Goal: Information Seeking & Learning: Learn about a topic

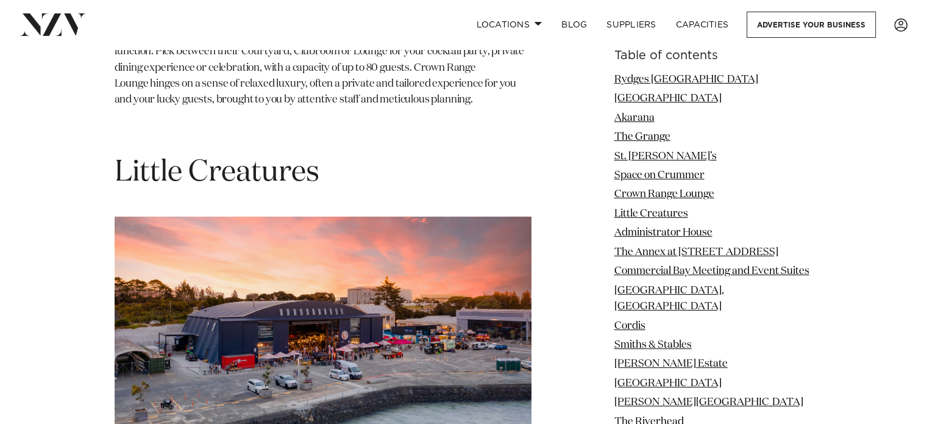
scroll to position [5000, 0]
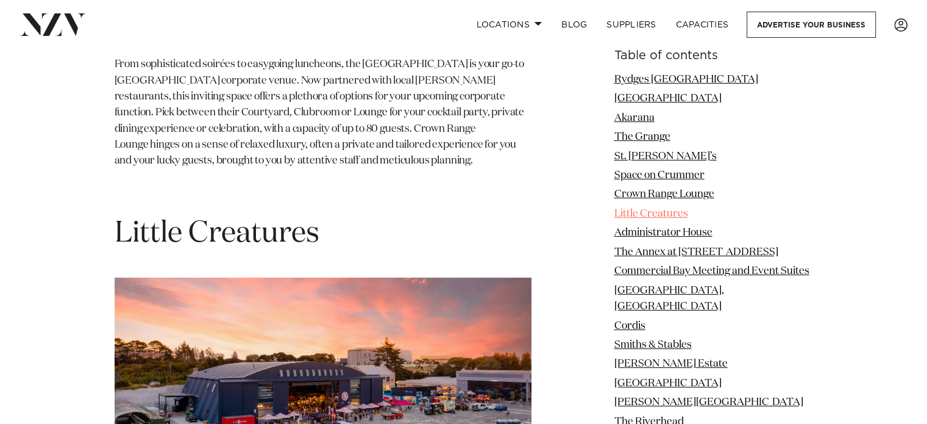
click at [637, 215] on link "Little Creatures" at bounding box center [652, 214] width 74 height 10
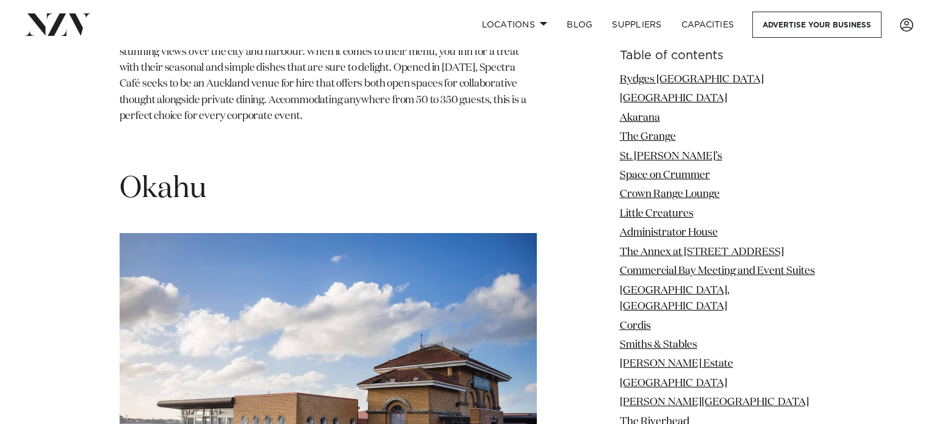
scroll to position [13733, 0]
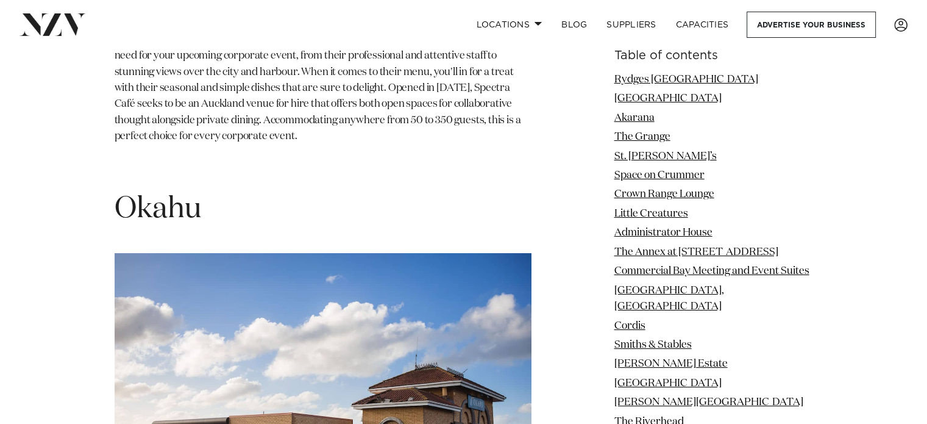
click at [227, 253] on img at bounding box center [323, 392] width 417 height 278
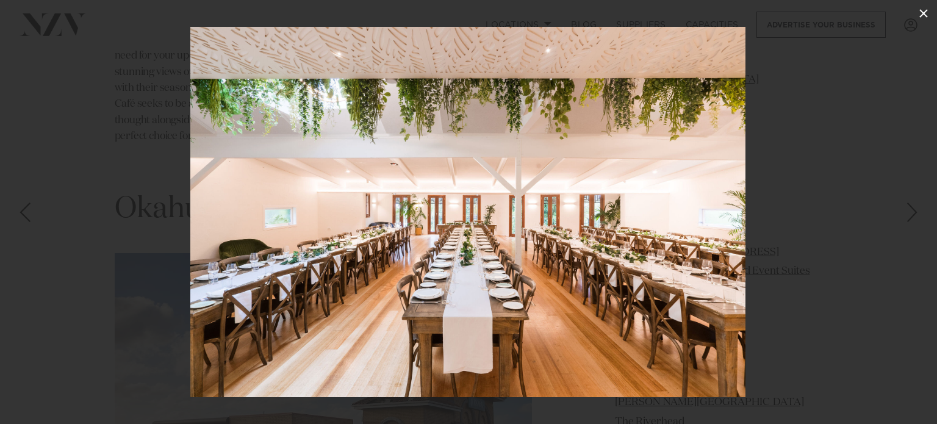
click at [924, 9] on icon at bounding box center [923, 13] width 15 height 15
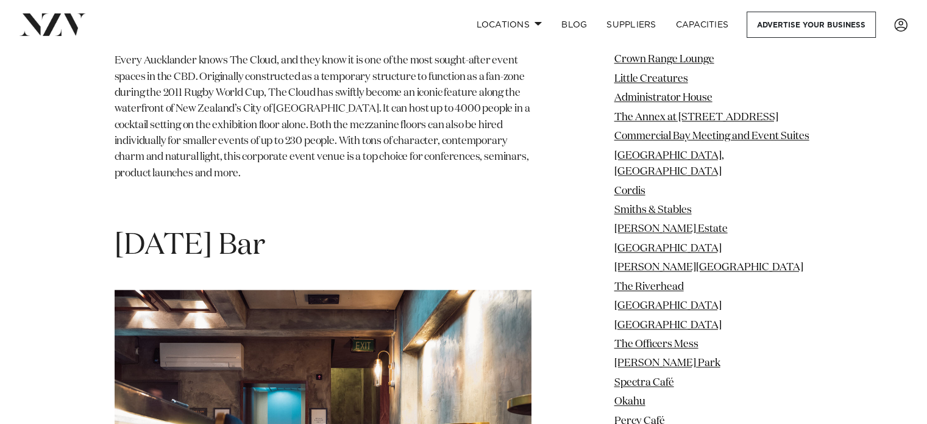
scroll to position [20022, 0]
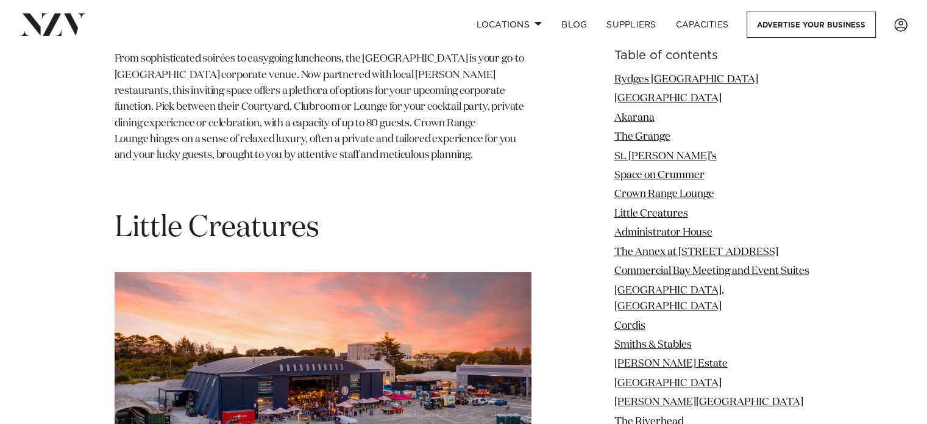
scroll to position [5000, 0]
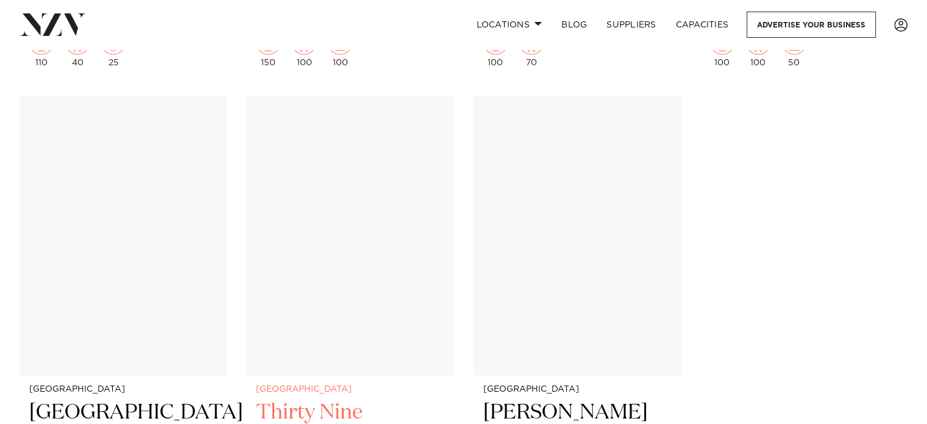
scroll to position [16708, 0]
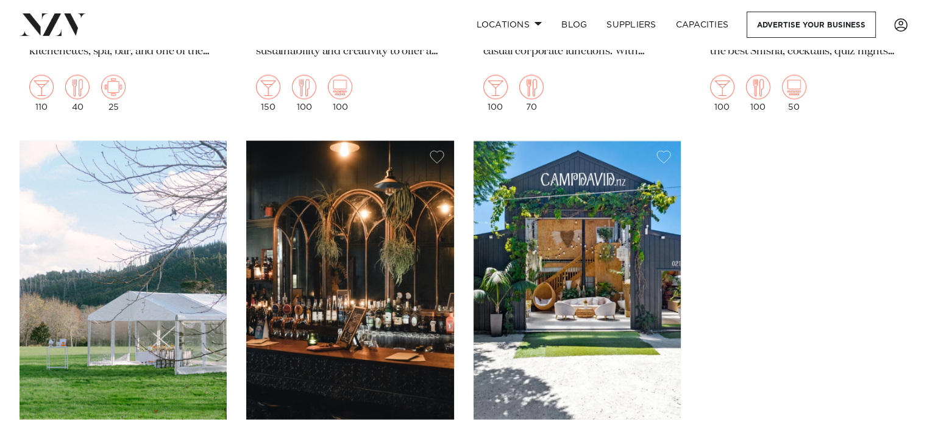
click at [590, 263] on img at bounding box center [577, 280] width 207 height 278
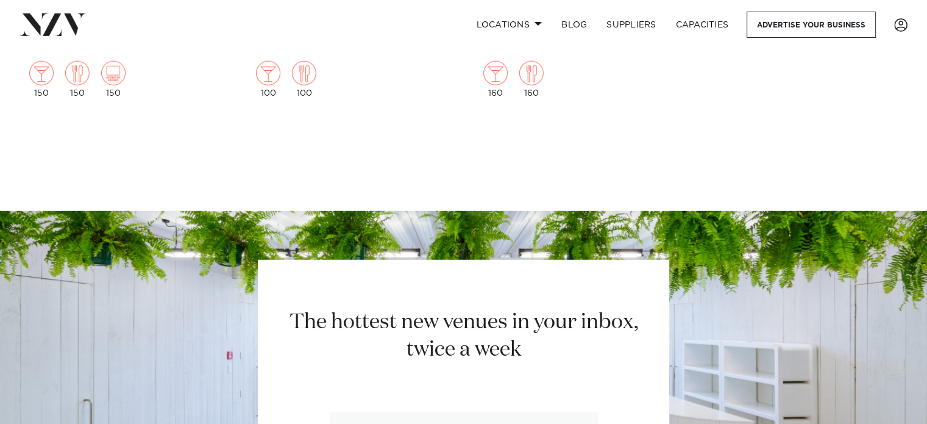
scroll to position [17163, 0]
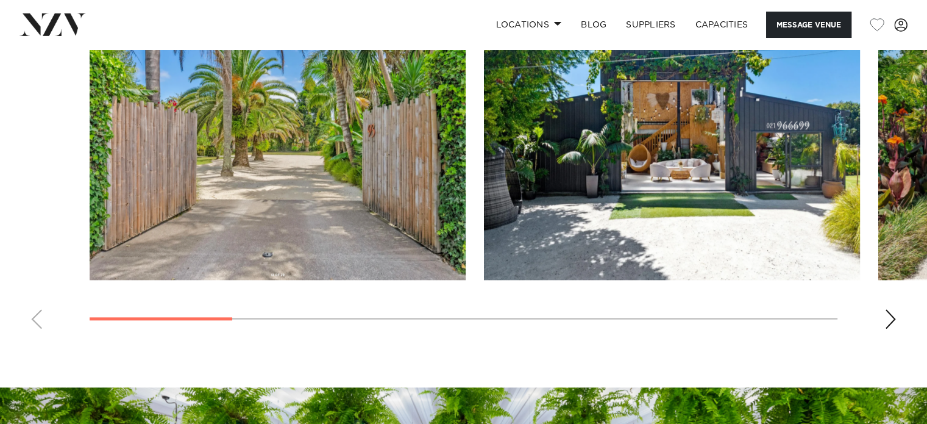
scroll to position [1159, 0]
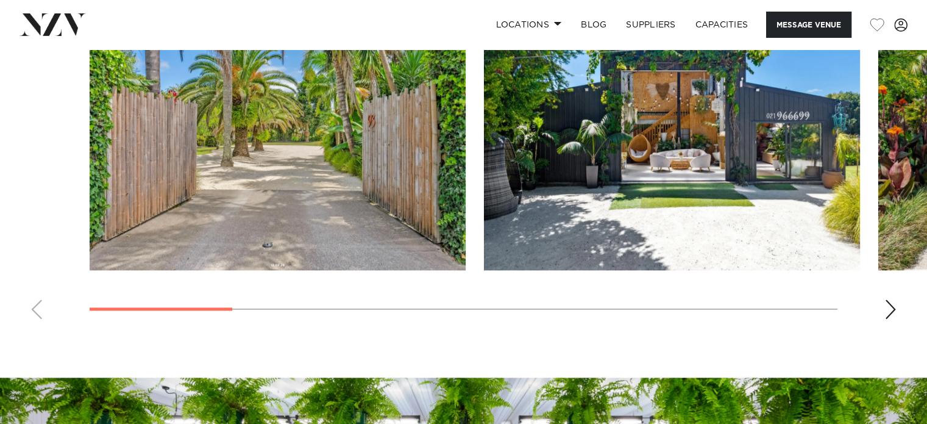
click at [893, 305] on div "Next slide" at bounding box center [891, 309] width 12 height 20
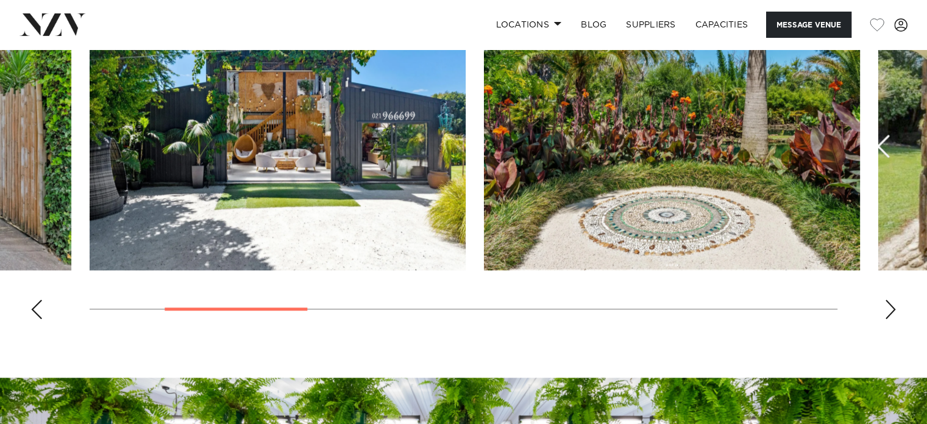
click at [893, 305] on div "Next slide" at bounding box center [891, 309] width 12 height 20
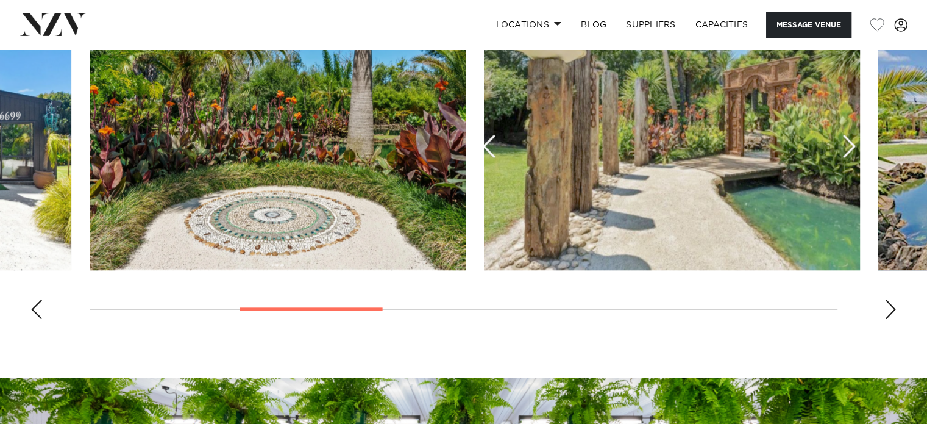
click at [893, 305] on div "Next slide" at bounding box center [891, 309] width 12 height 20
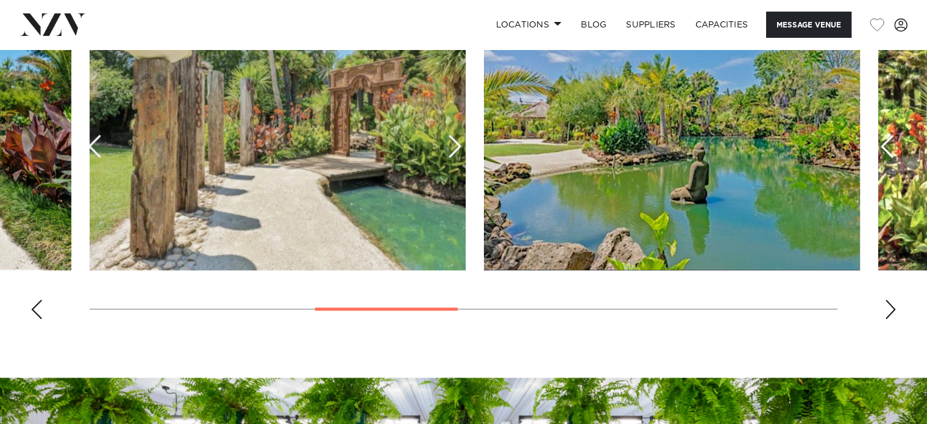
click at [893, 305] on div "Next slide" at bounding box center [891, 309] width 12 height 20
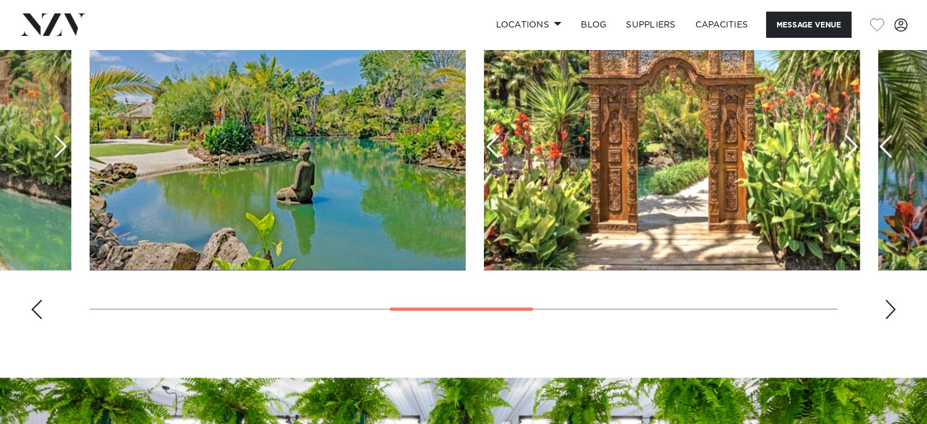
click at [893, 305] on div "Next slide" at bounding box center [891, 309] width 12 height 20
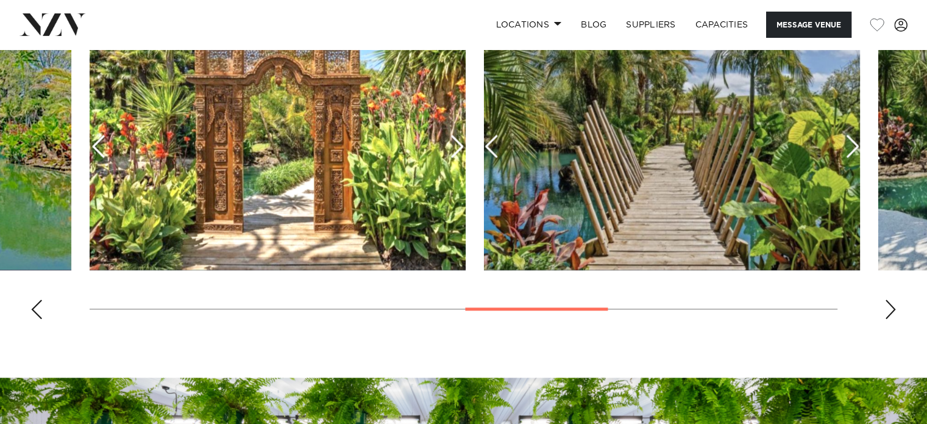
click at [893, 305] on div "Next slide" at bounding box center [891, 309] width 12 height 20
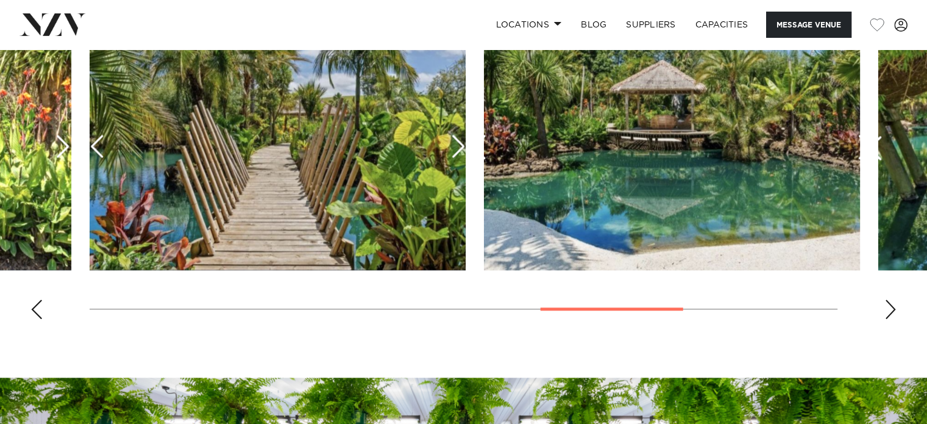
click at [893, 305] on div "Next slide" at bounding box center [891, 309] width 12 height 20
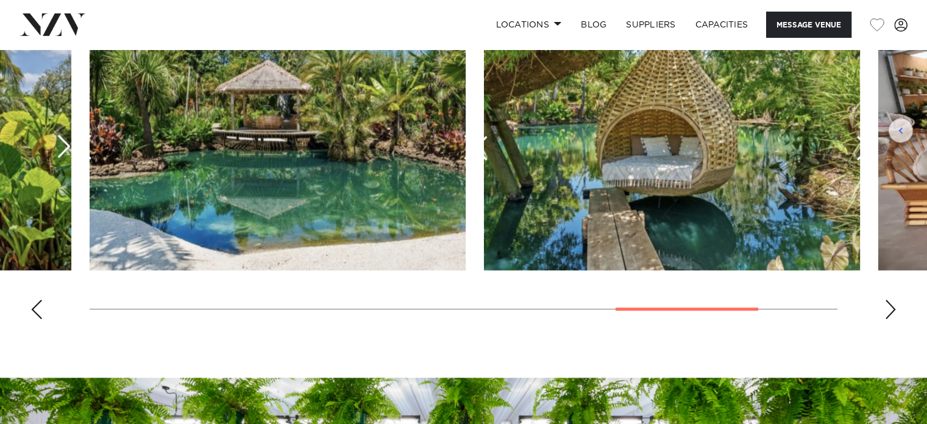
click at [893, 305] on div "Next slide" at bounding box center [891, 309] width 12 height 20
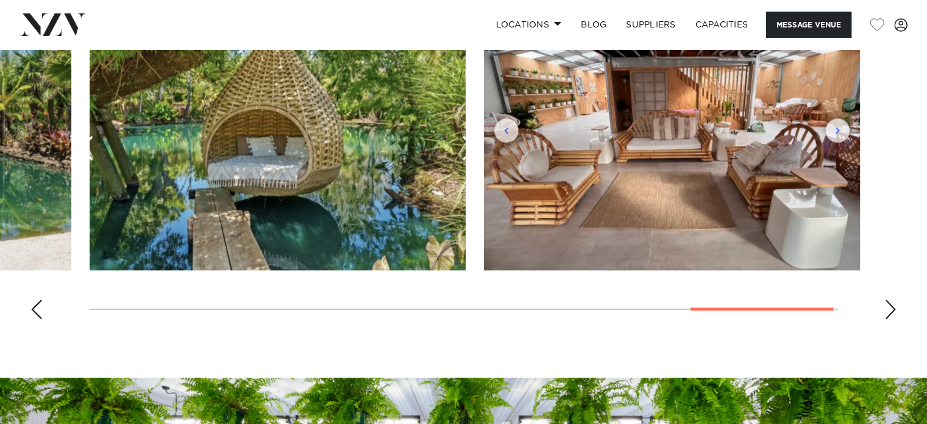
click at [893, 305] on div "Next slide" at bounding box center [891, 309] width 12 height 20
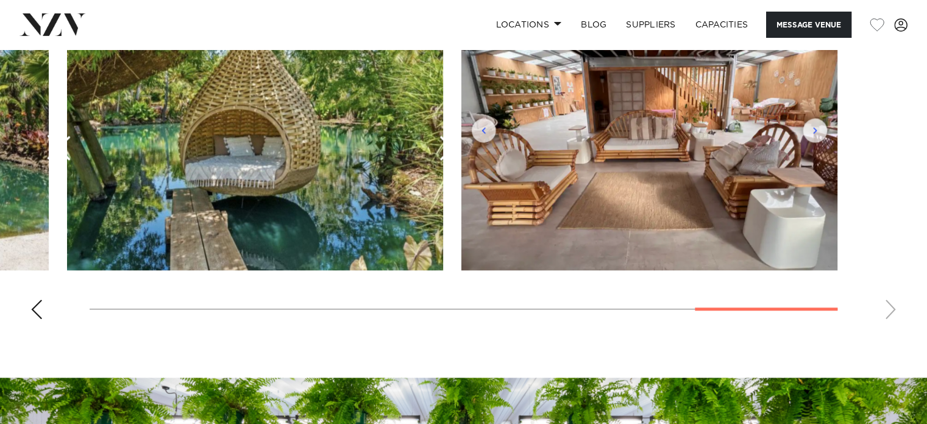
click at [893, 305] on swiper-container at bounding box center [463, 161] width 927 height 335
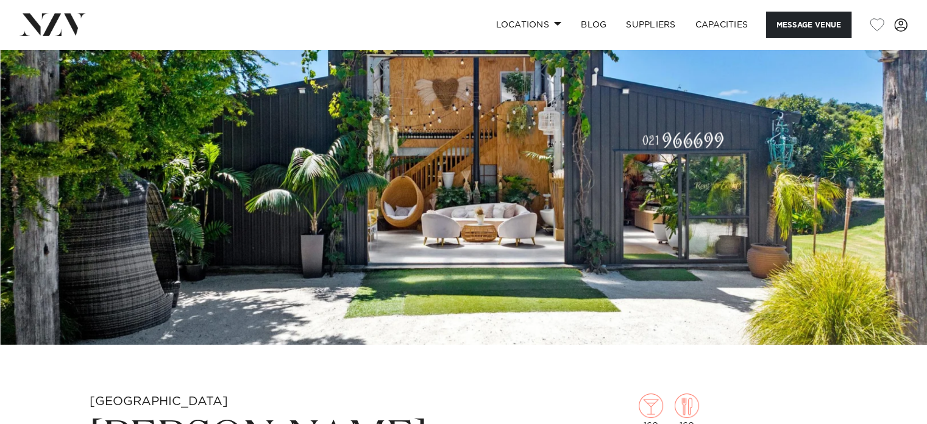
scroll to position [0, 0]
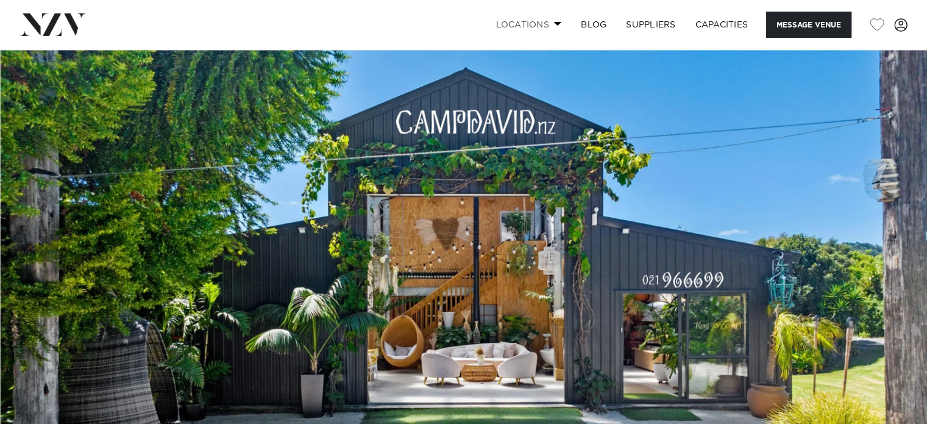
click at [555, 26] on span at bounding box center [558, 23] width 8 height 4
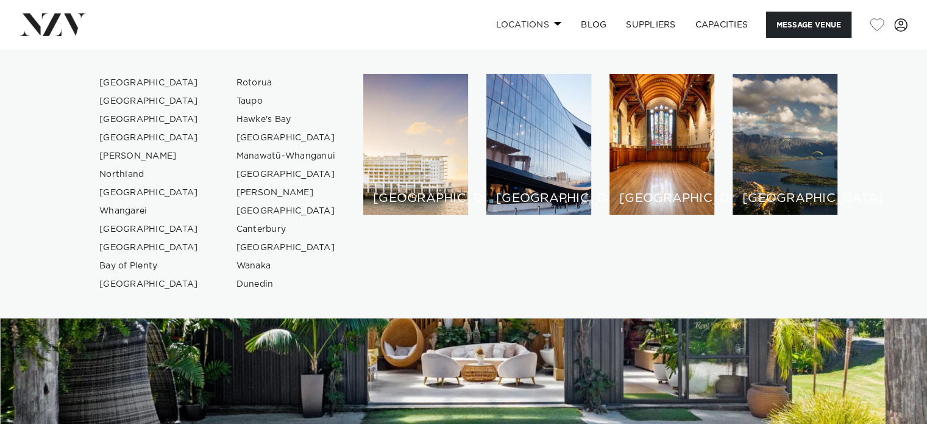
click at [555, 19] on link "Locations" at bounding box center [528, 25] width 85 height 26
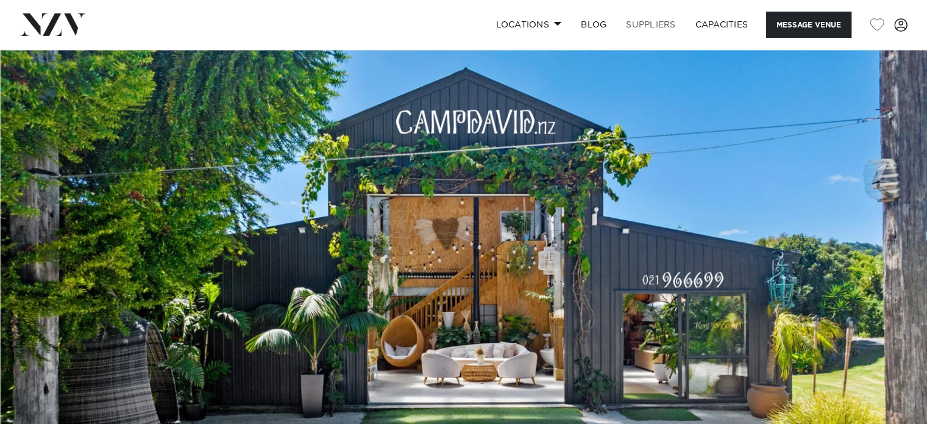
click at [651, 21] on link "SUPPLIERS" at bounding box center [650, 25] width 69 height 26
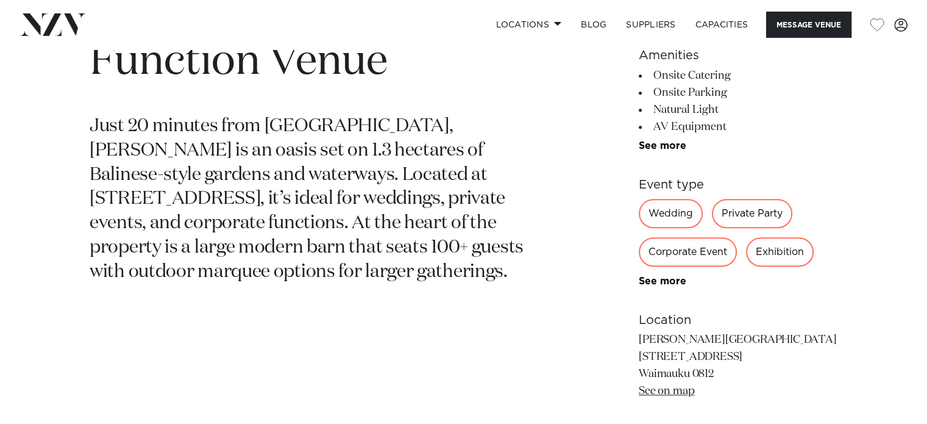
scroll to position [671, 0]
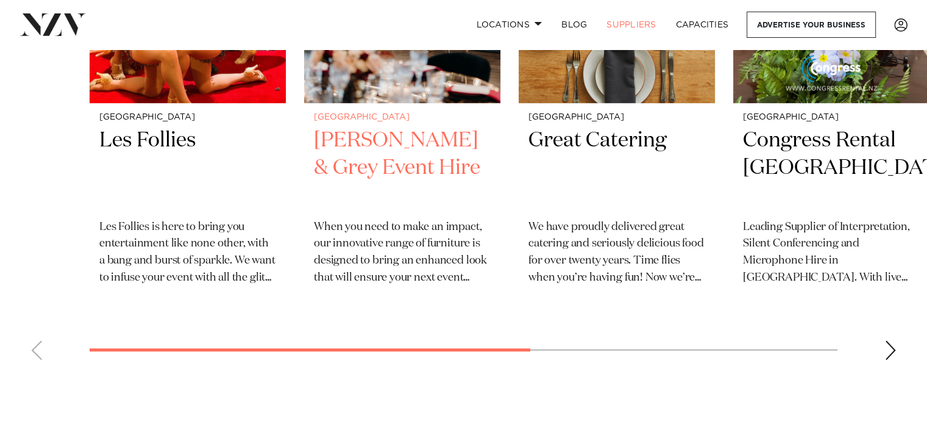
scroll to position [549, 0]
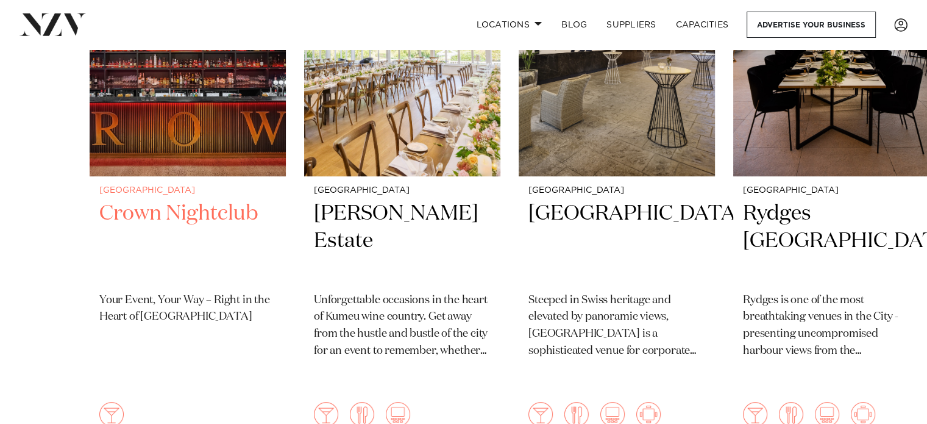
scroll to position [427, 0]
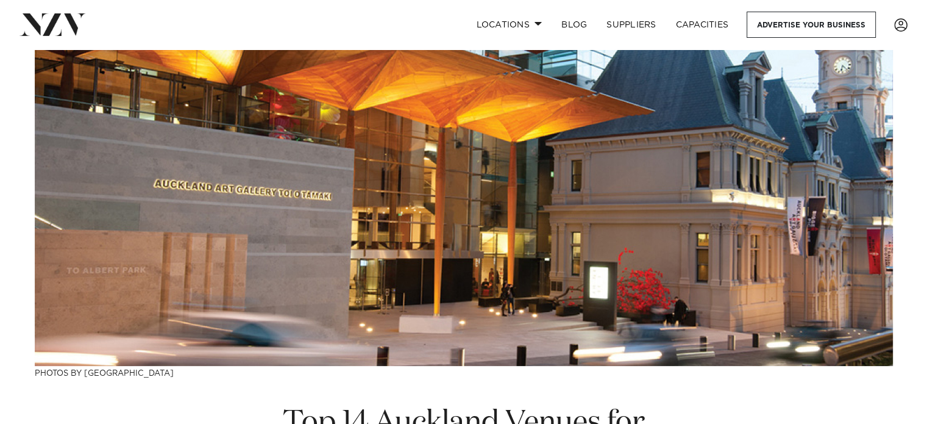
scroll to position [122, 0]
